Goal: Task Accomplishment & Management: Manage account settings

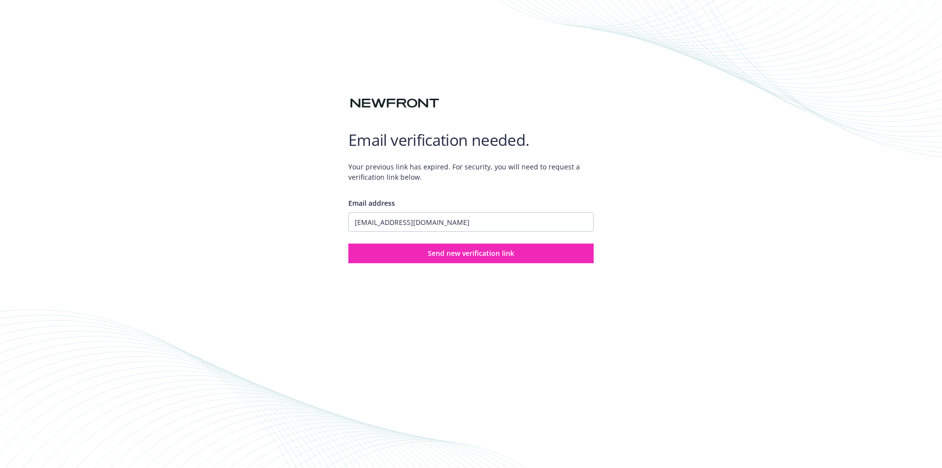
type input "[EMAIL_ADDRESS][DOMAIN_NAME]"
click at [348, 243] on button "Send new verification link" at bounding box center [470, 253] width 245 height 20
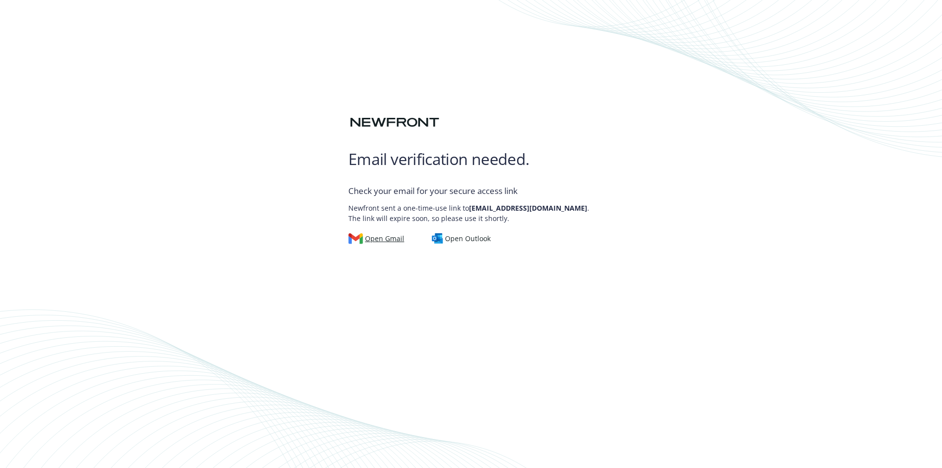
click at [383, 239] on div "Open Gmail" at bounding box center [376, 238] width 56 height 11
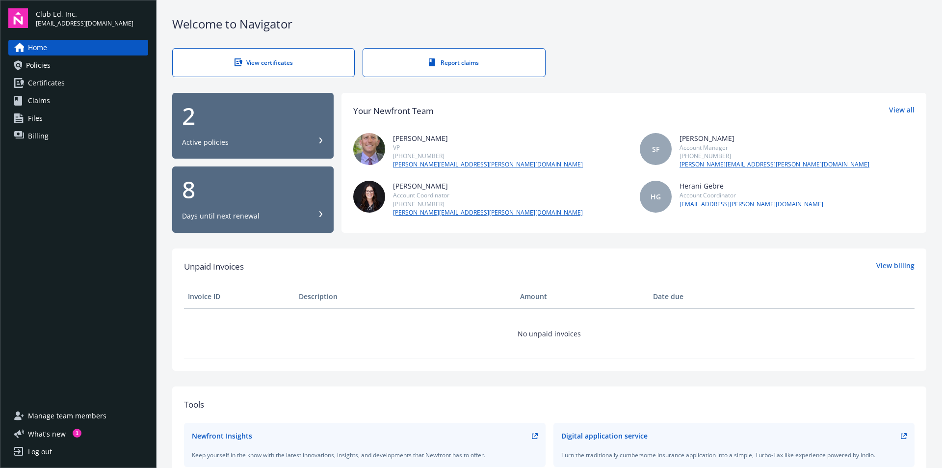
click at [38, 135] on span "Billing" at bounding box center [38, 136] width 21 height 16
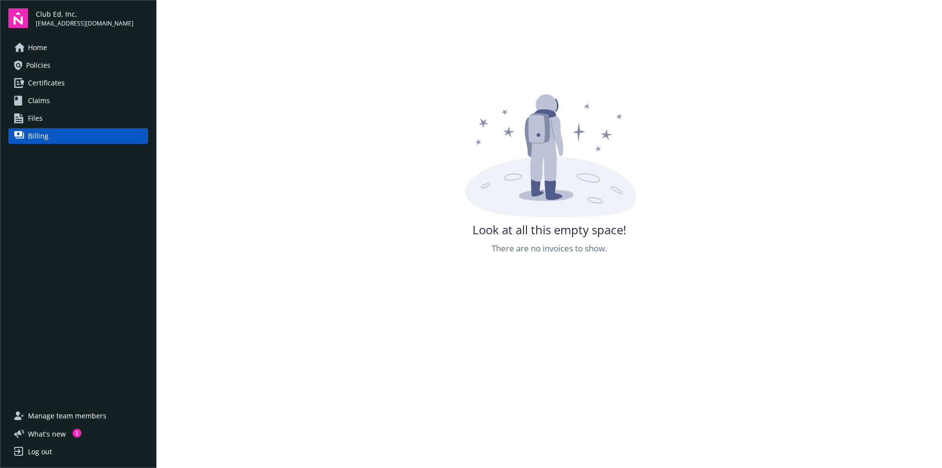
click at [50, 62] on span "Policies" at bounding box center [38, 65] width 25 height 16
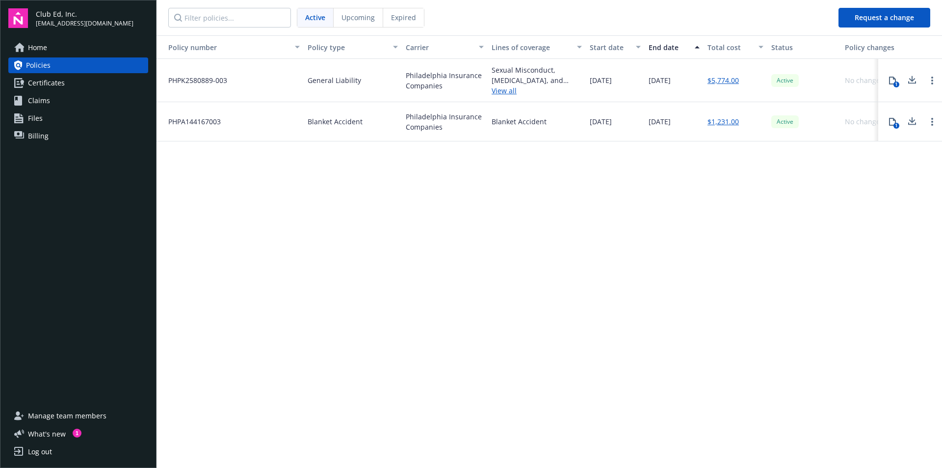
click at [727, 80] on link "$5,774.00" at bounding box center [722, 80] width 31 height 10
click at [931, 82] on link "Open options" at bounding box center [932, 81] width 12 height 12
click at [923, 90] on div "1" at bounding box center [910, 80] width 64 height 43
click at [913, 79] on icon at bounding box center [912, 80] width 12 height 12
click at [718, 123] on link "$1,231.00" at bounding box center [722, 121] width 31 height 10
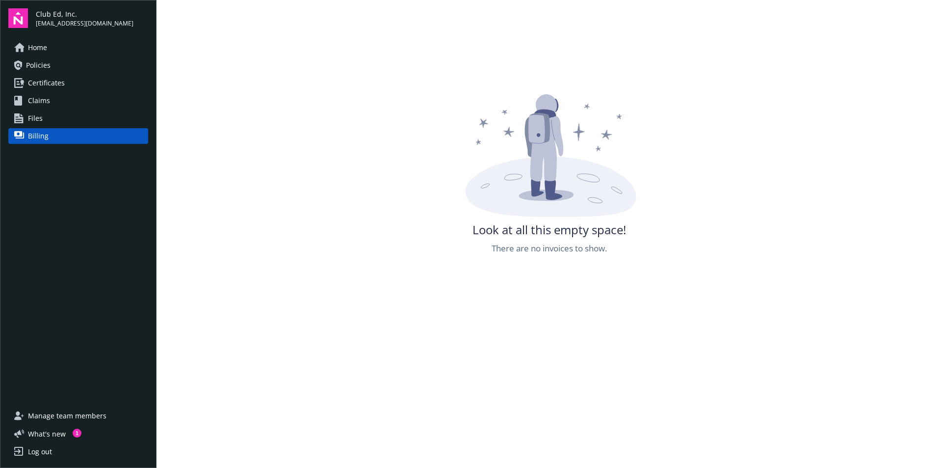
click at [52, 60] on link "Policies" at bounding box center [78, 65] width 140 height 16
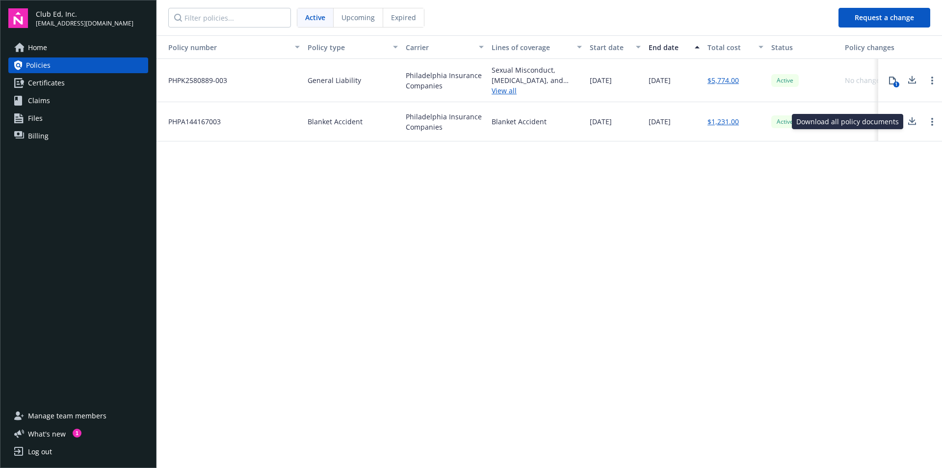
click at [912, 122] on icon at bounding box center [912, 120] width 6 height 6
click at [51, 86] on span "Certificates" at bounding box center [46, 83] width 37 height 16
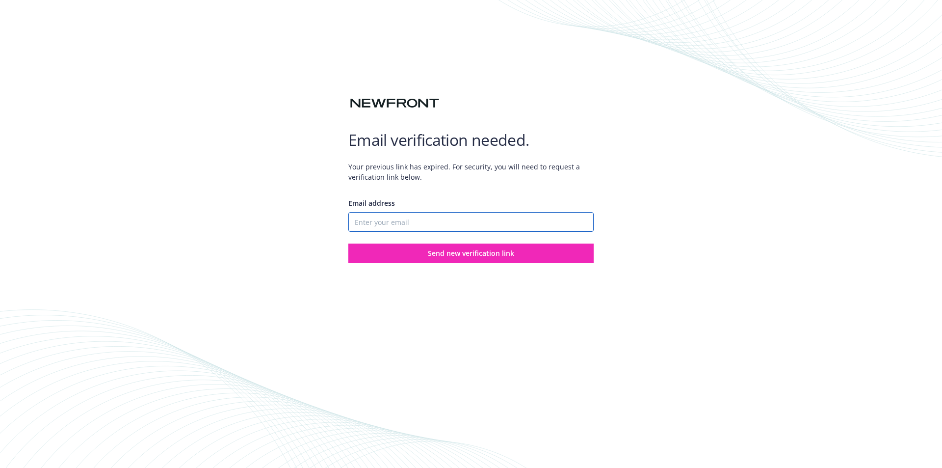
click at [360, 227] on input "Email address" at bounding box center [470, 222] width 245 height 20
type input "surf@clubed.com"
click at [457, 249] on span "Send new verification link" at bounding box center [471, 252] width 86 height 9
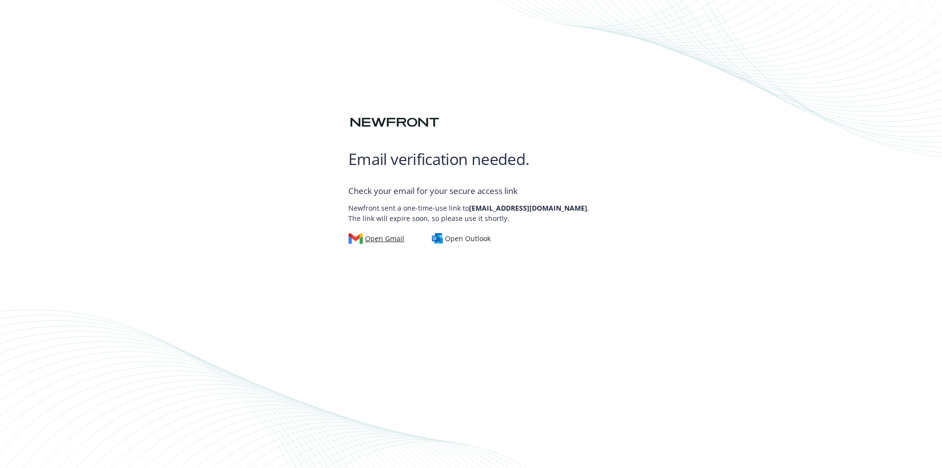
click at [371, 240] on div "Open Gmail" at bounding box center [376, 238] width 56 height 11
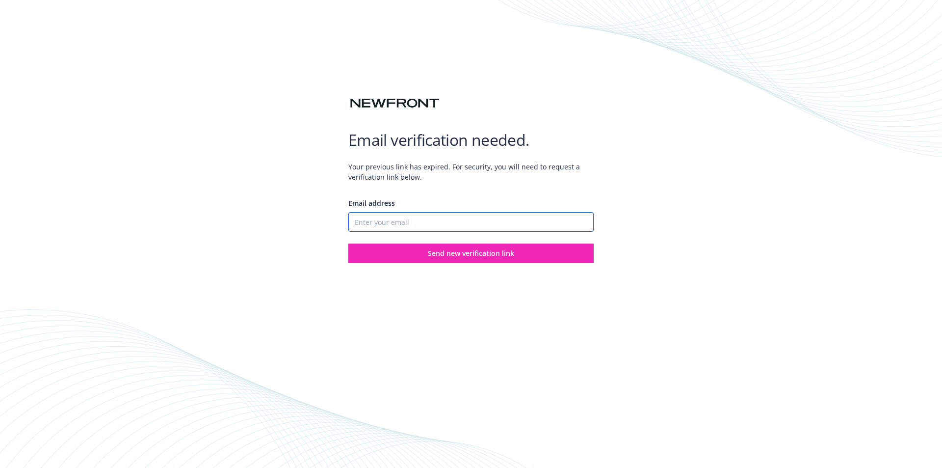
click at [353, 221] on input "Email address" at bounding box center [470, 222] width 245 height 20
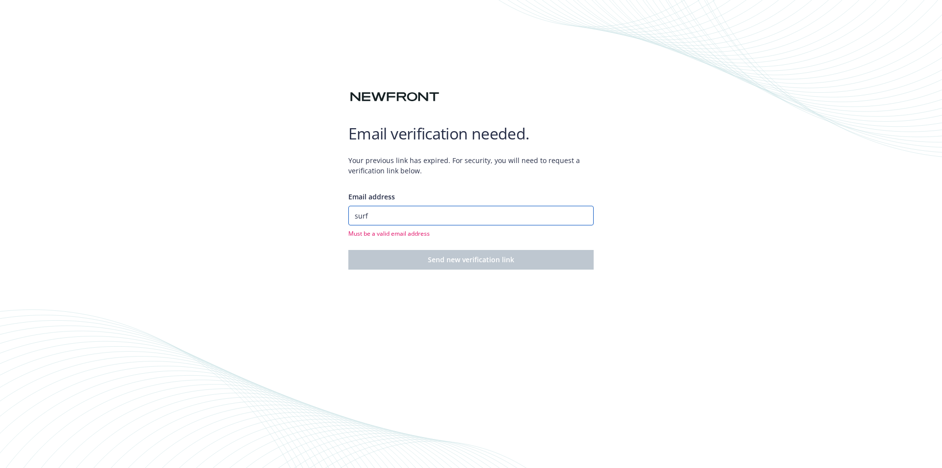
type input "surf@club-ed.com"
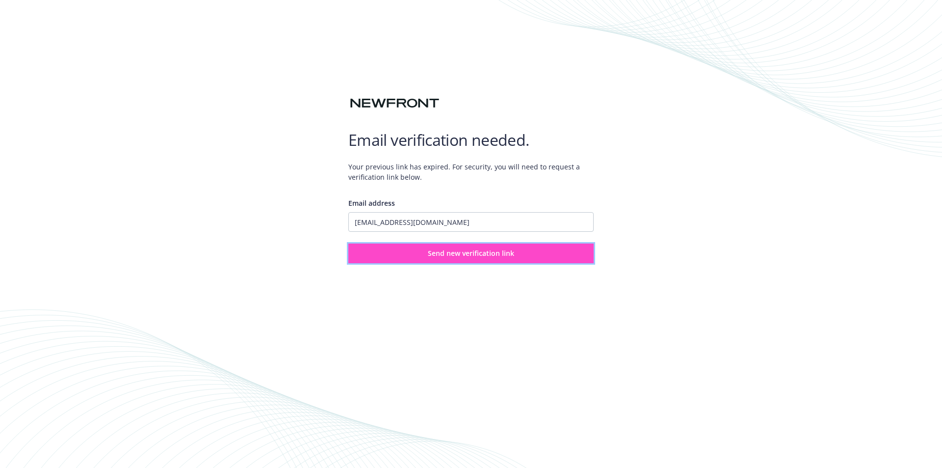
click at [423, 254] on button "Send new verification link" at bounding box center [470, 253] width 245 height 20
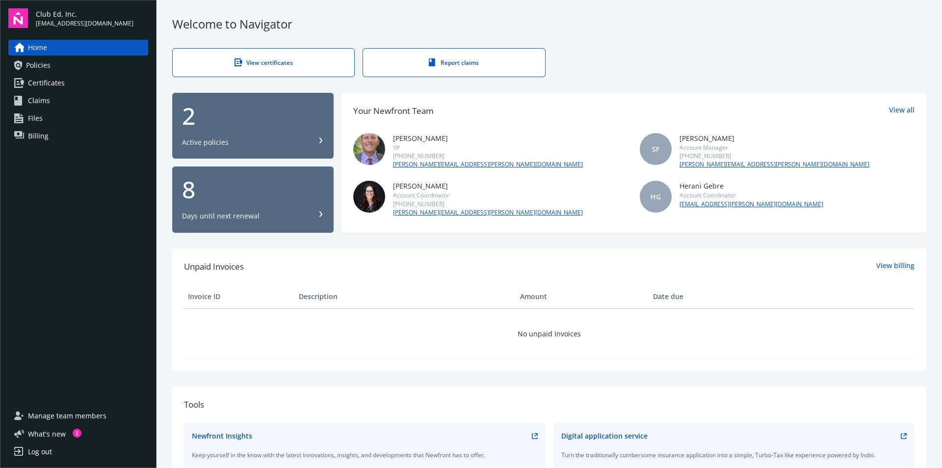
click at [38, 65] on span "Policies" at bounding box center [38, 65] width 25 height 16
